Goal: Find specific page/section: Find specific page/section

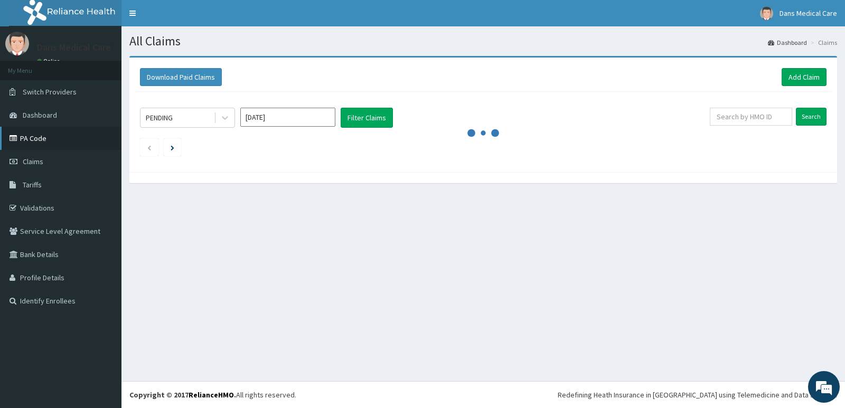
click at [39, 137] on link "PA Code" at bounding box center [60, 138] width 121 height 23
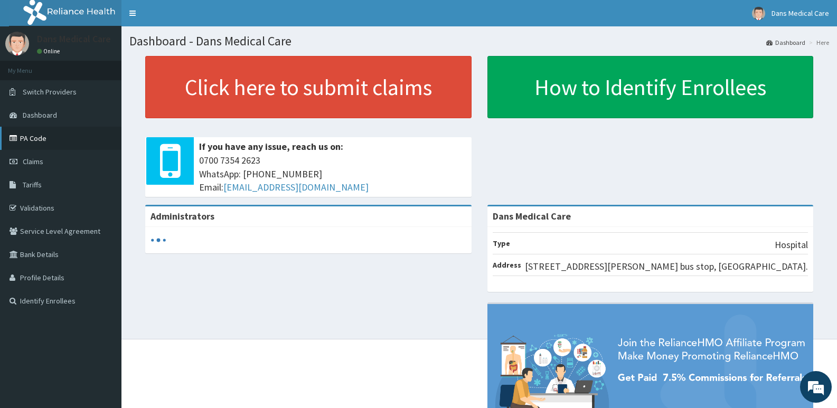
click at [51, 140] on link "PA Code" at bounding box center [60, 138] width 121 height 23
